Goal: Transaction & Acquisition: Download file/media

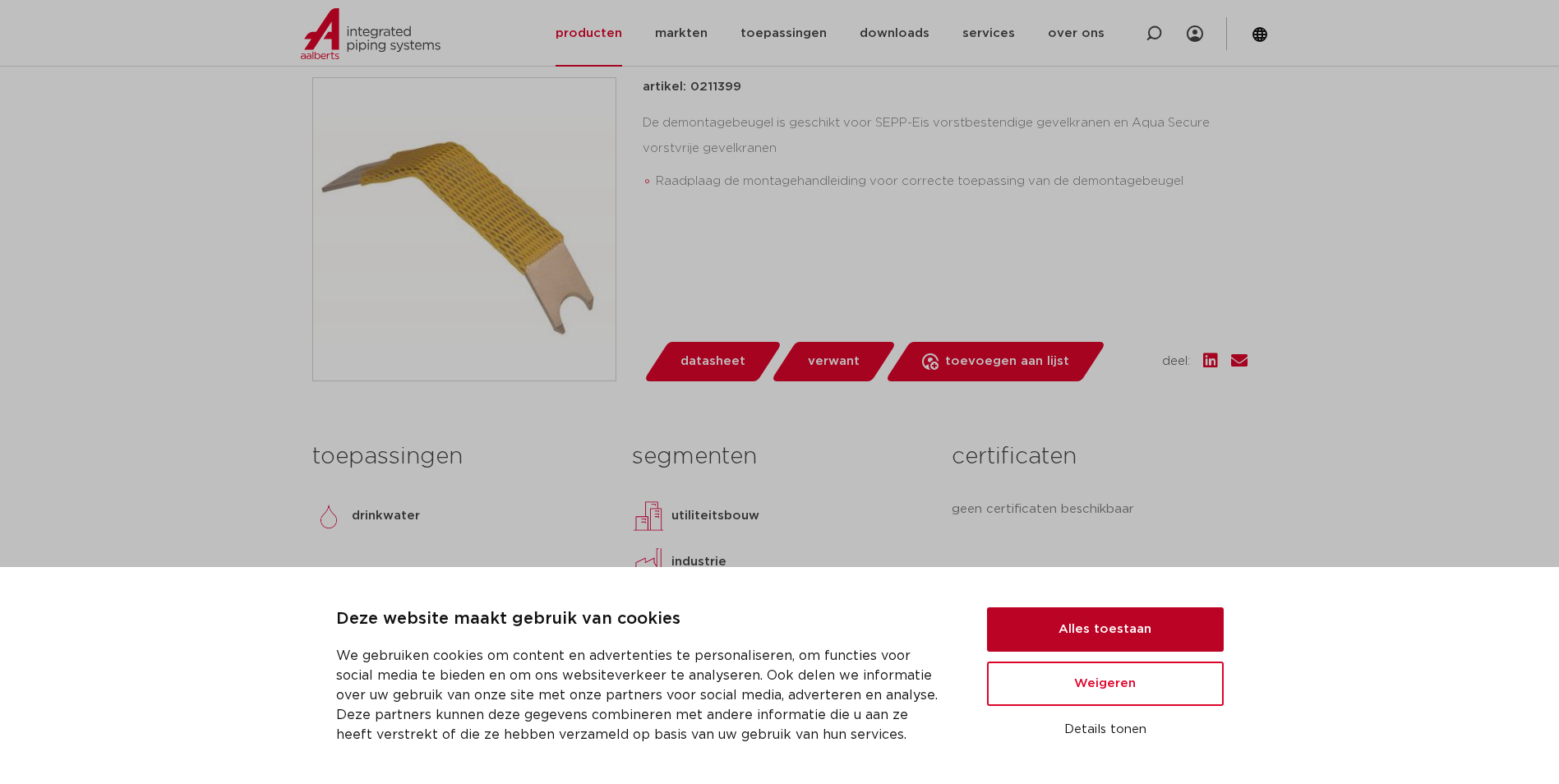
scroll to position [411, 0]
click at [1169, 620] on button "Alles toestaan" at bounding box center [1106, 629] width 237 height 44
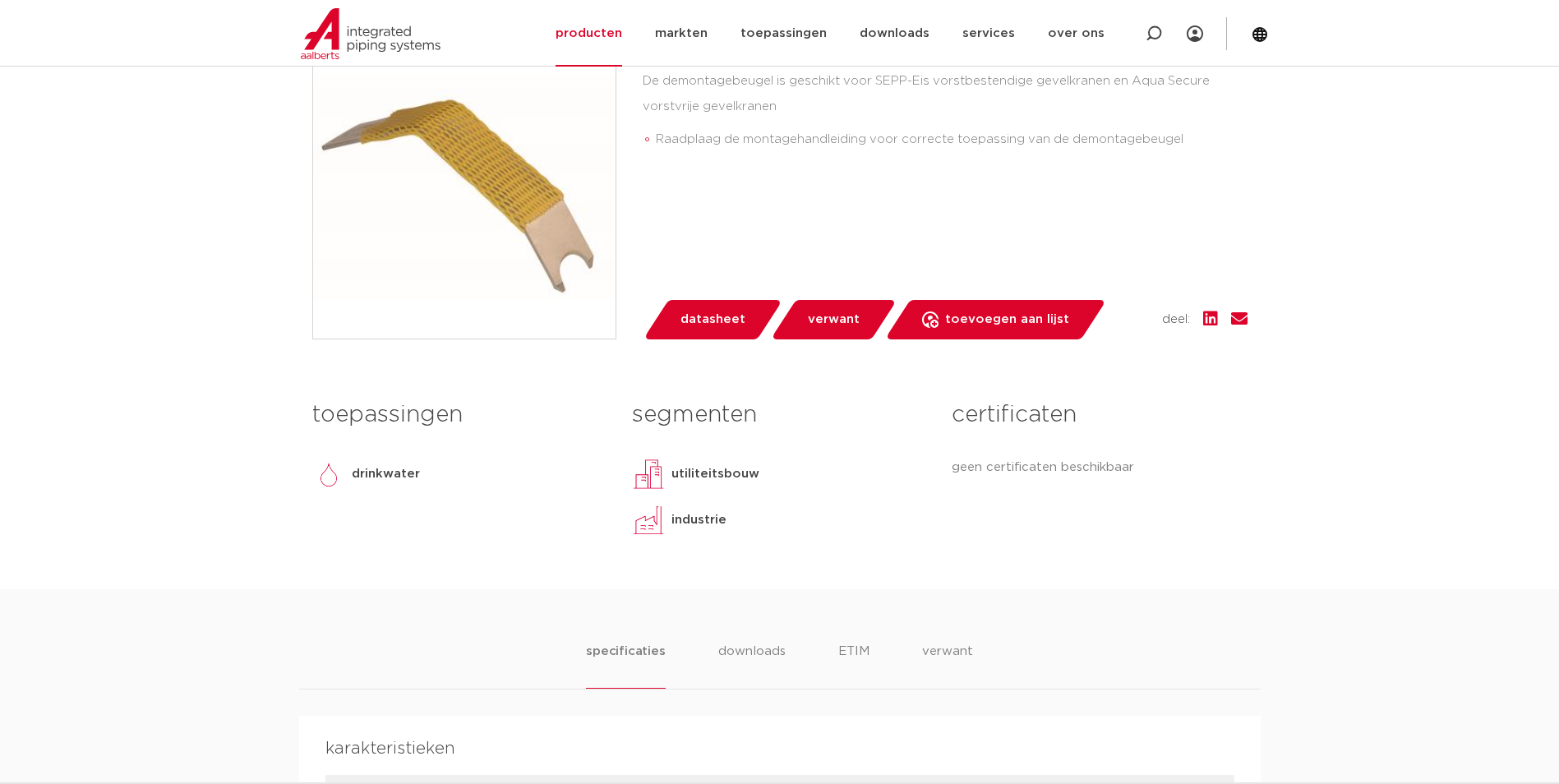
scroll to position [311, 0]
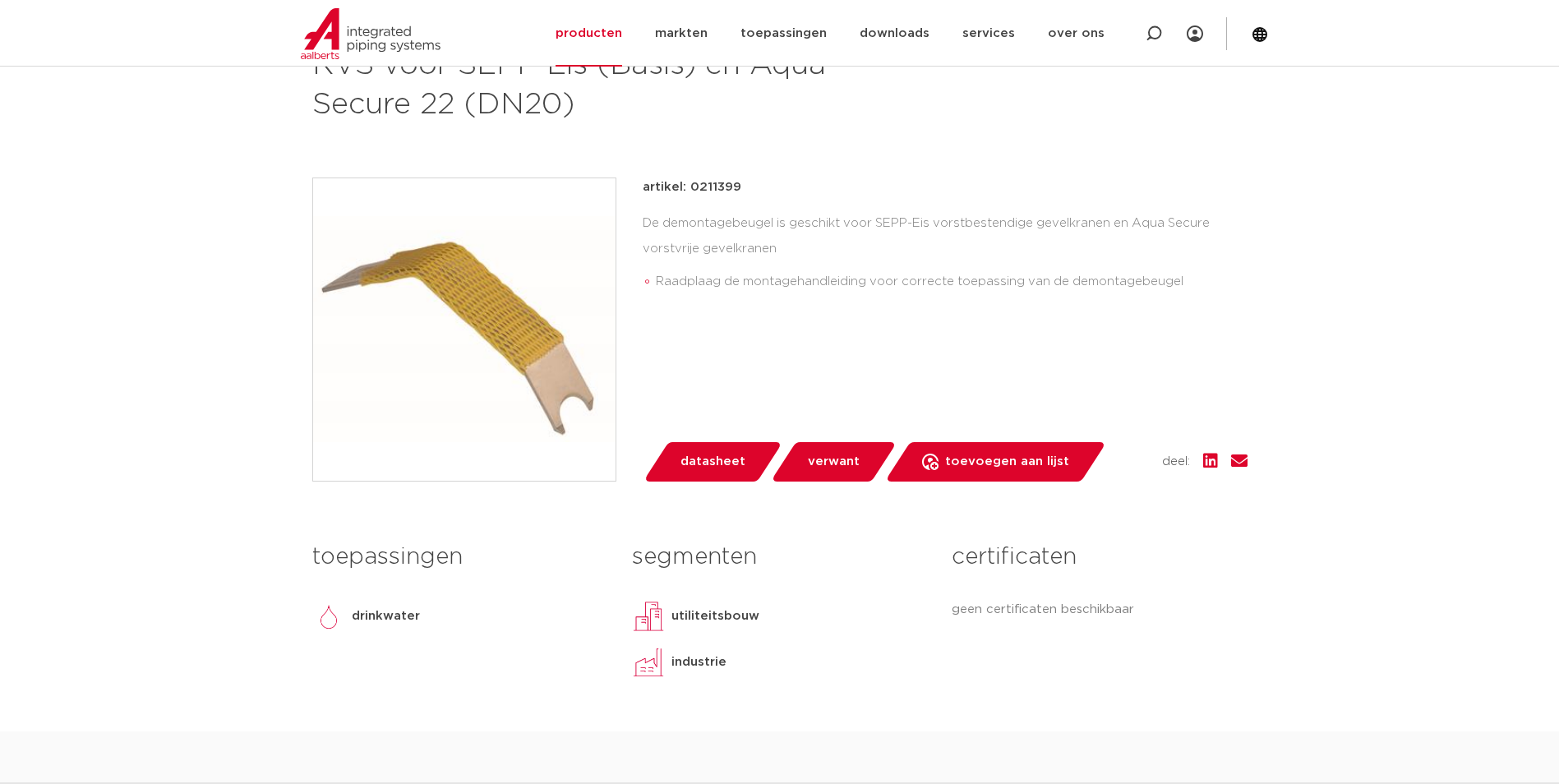
click at [722, 460] on span "datasheet" at bounding box center [713, 461] width 65 height 26
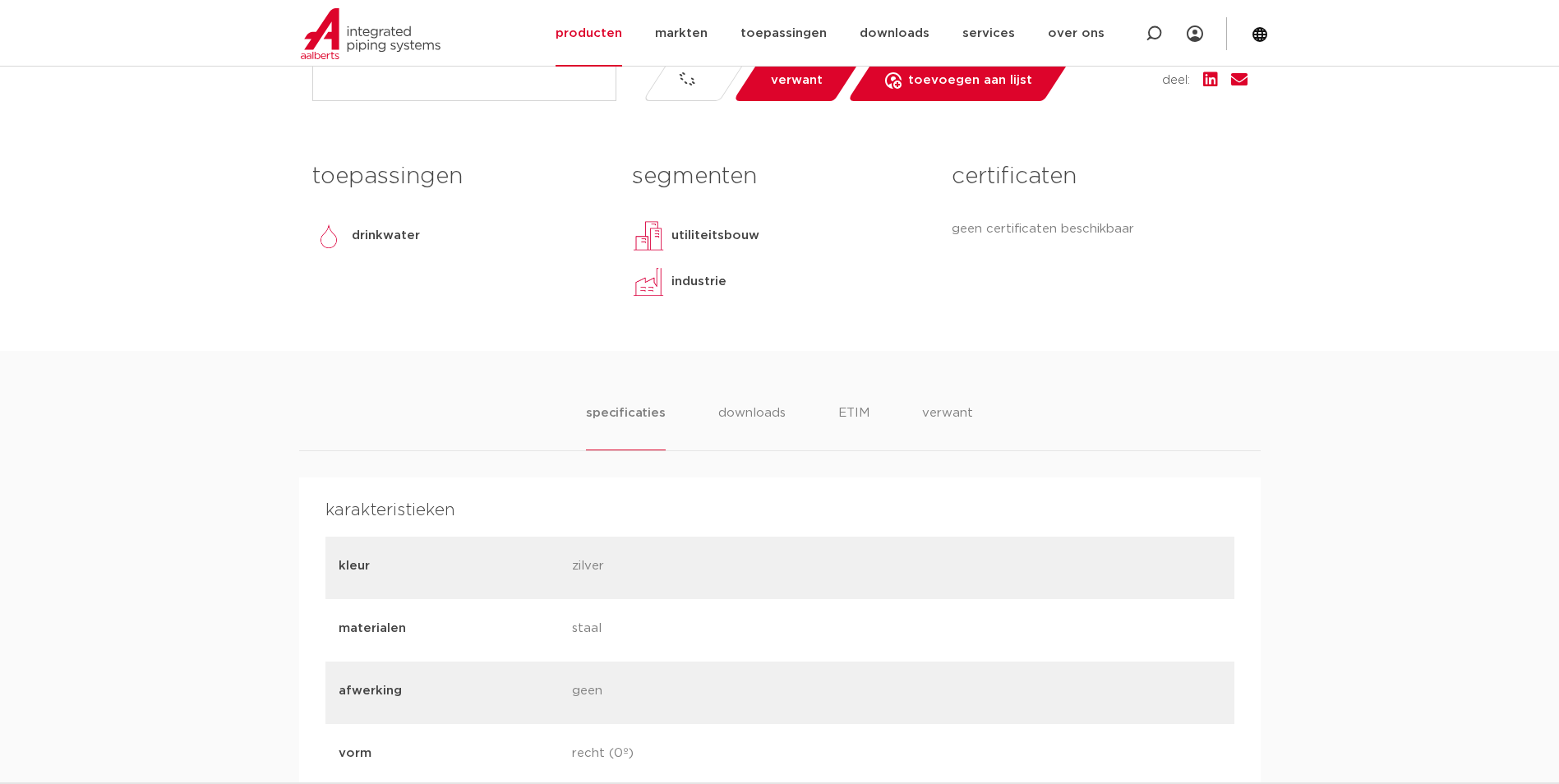
scroll to position [722, 0]
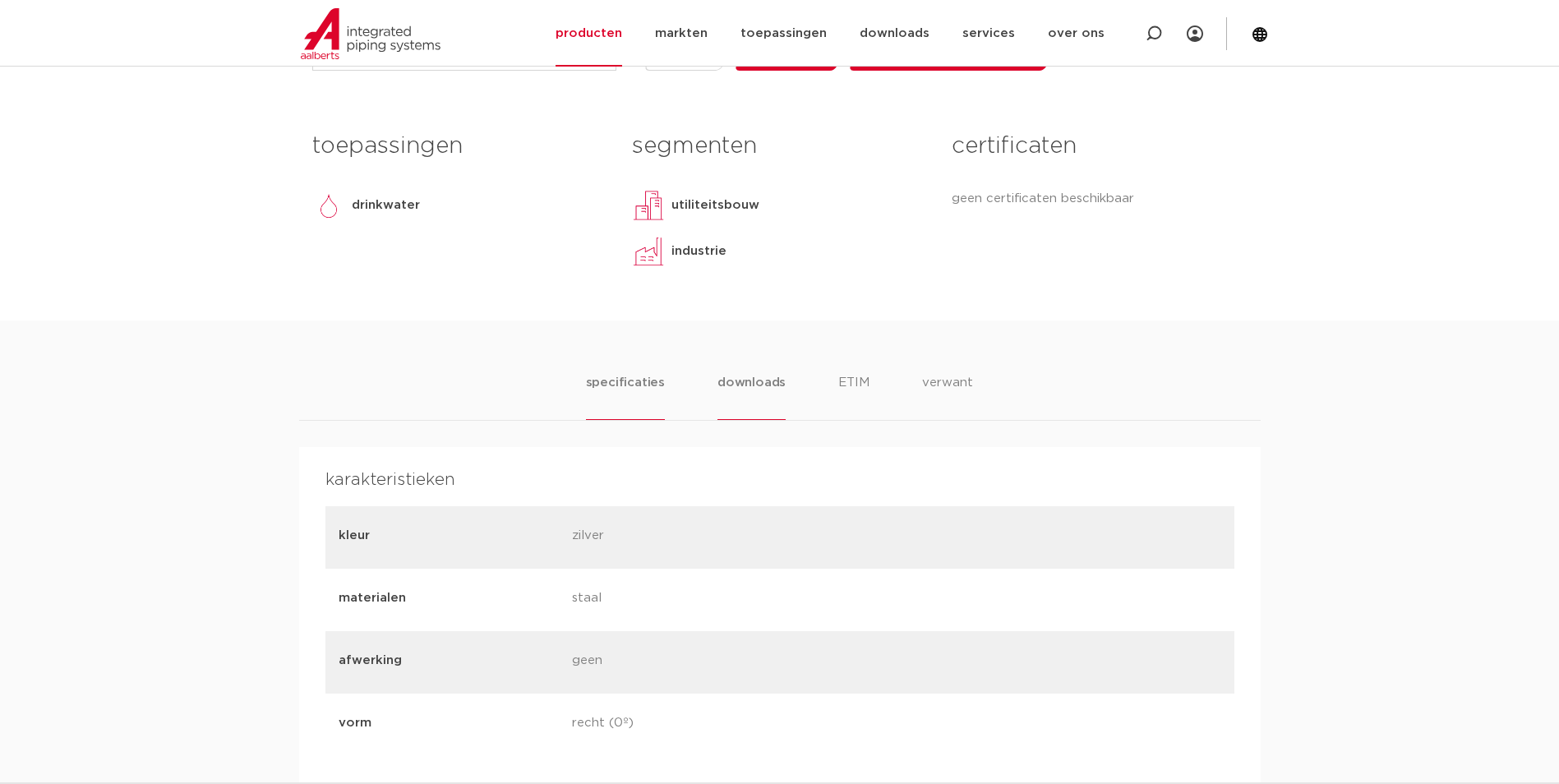
click at [751, 385] on li "downloads" at bounding box center [751, 397] width 68 height 47
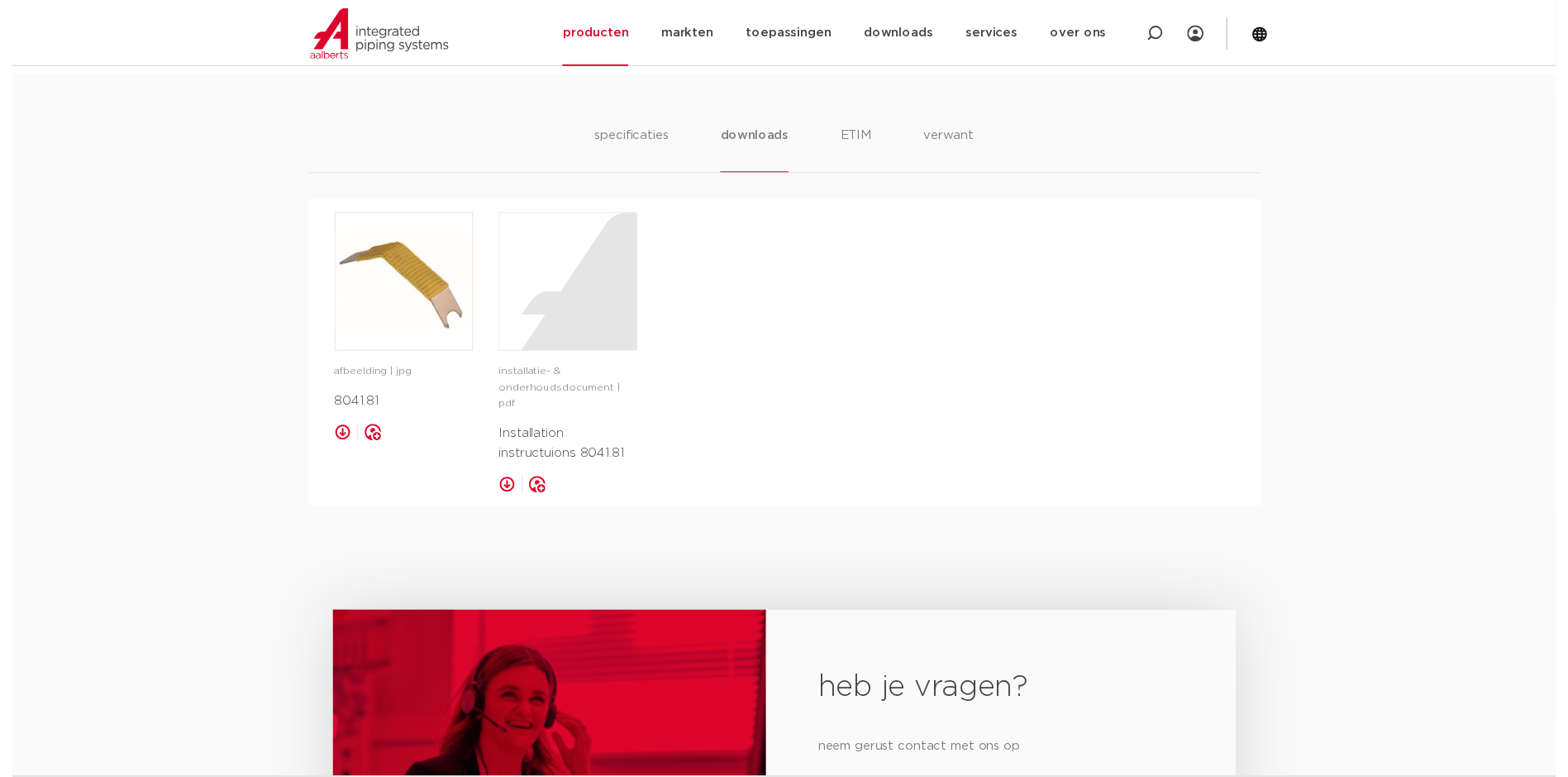
scroll to position [1007, 0]
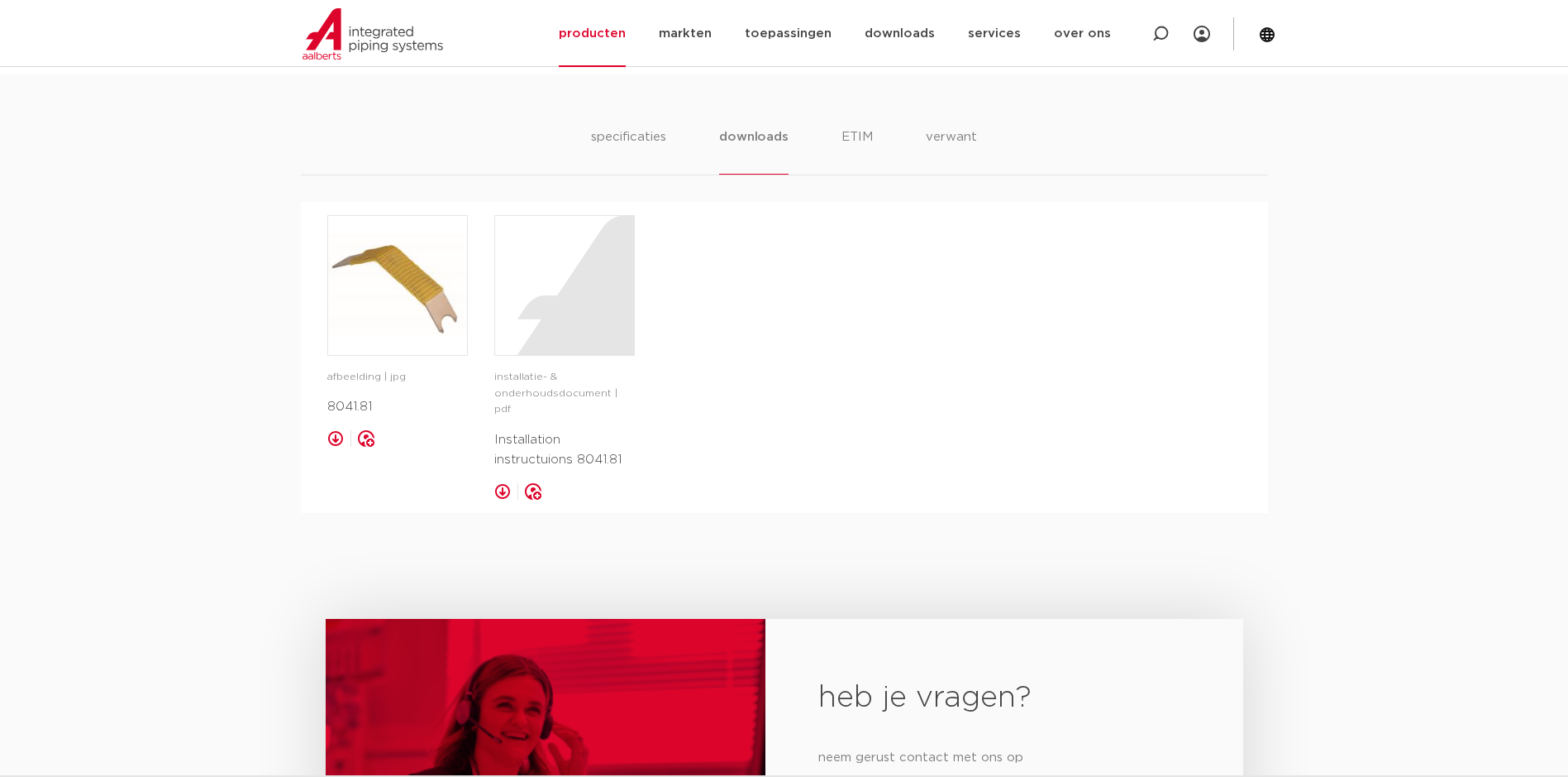
click at [527, 443] on p "Installation instructuions 8041.81" at bounding box center [565, 450] width 141 height 40
click at [504, 483] on link at bounding box center [503, 491] width 16 height 16
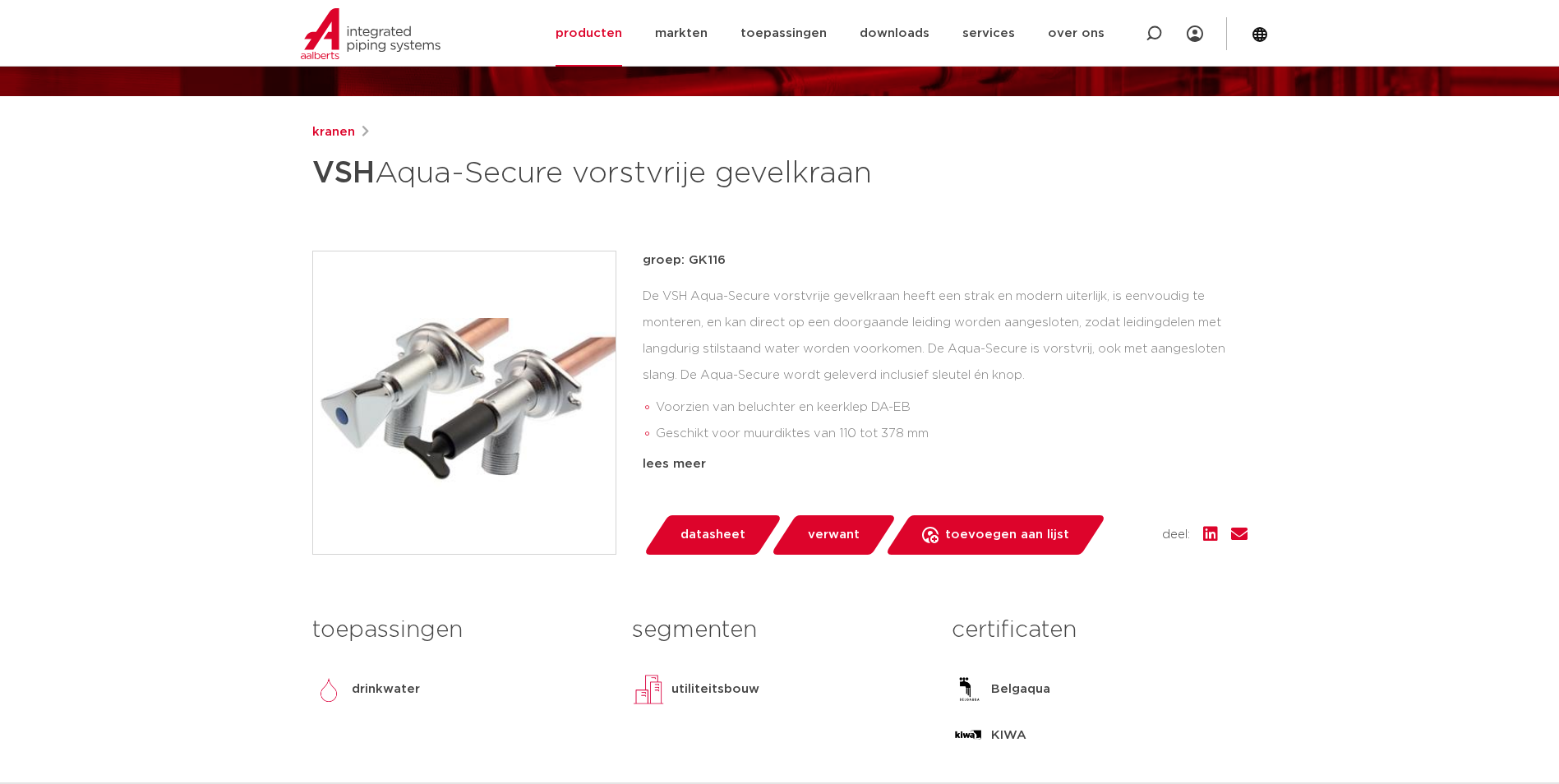
scroll to position [165, 0]
